Goal: Transaction & Acquisition: Purchase product/service

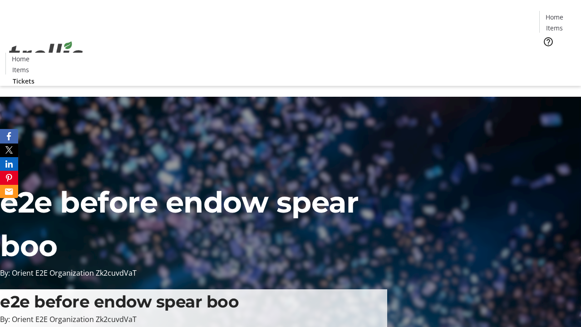
click at [547, 53] on span "Tickets" at bounding box center [558, 58] width 22 height 10
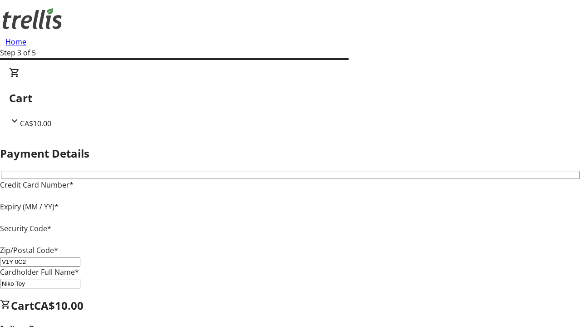
type input "V1Y 0C2"
